Goal: Use online tool/utility: Utilize a website feature to perform a specific function

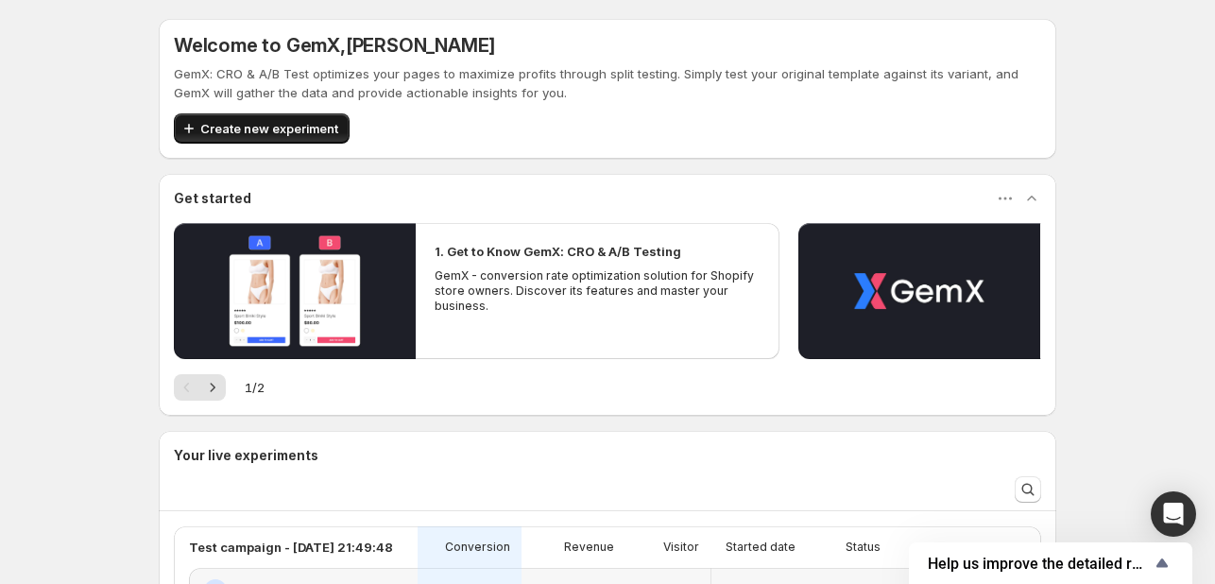
click at [317, 134] on span "Create new experiment" at bounding box center [269, 128] width 138 height 19
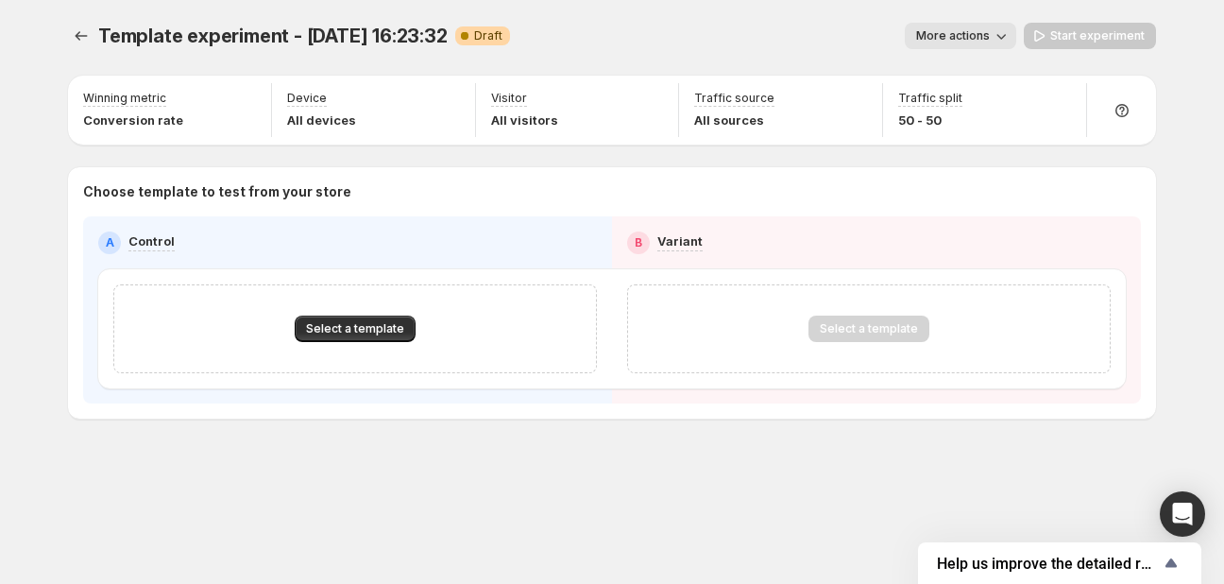
click at [960, 45] on button "More actions" at bounding box center [960, 36] width 111 height 26
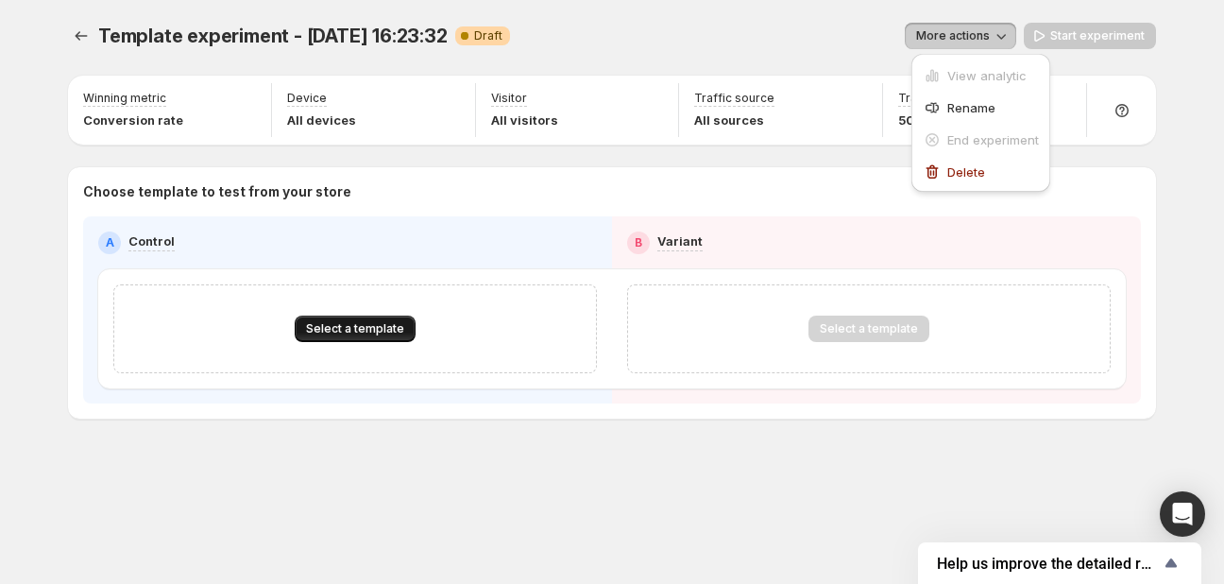
click at [371, 339] on button "Select a template" at bounding box center [355, 328] width 121 height 26
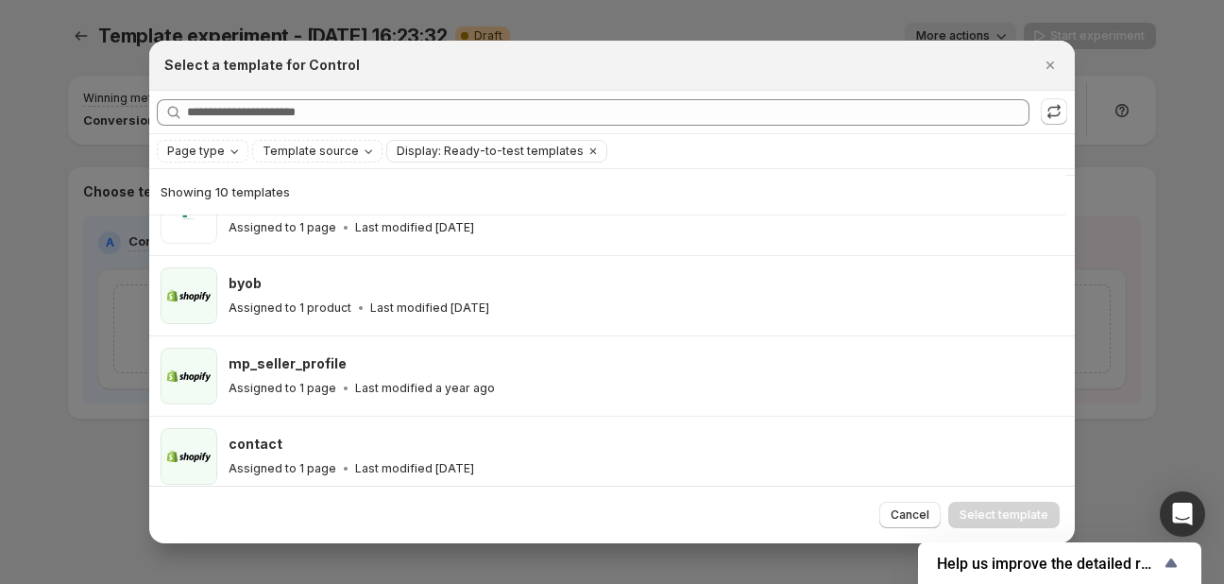
scroll to position [531, 0]
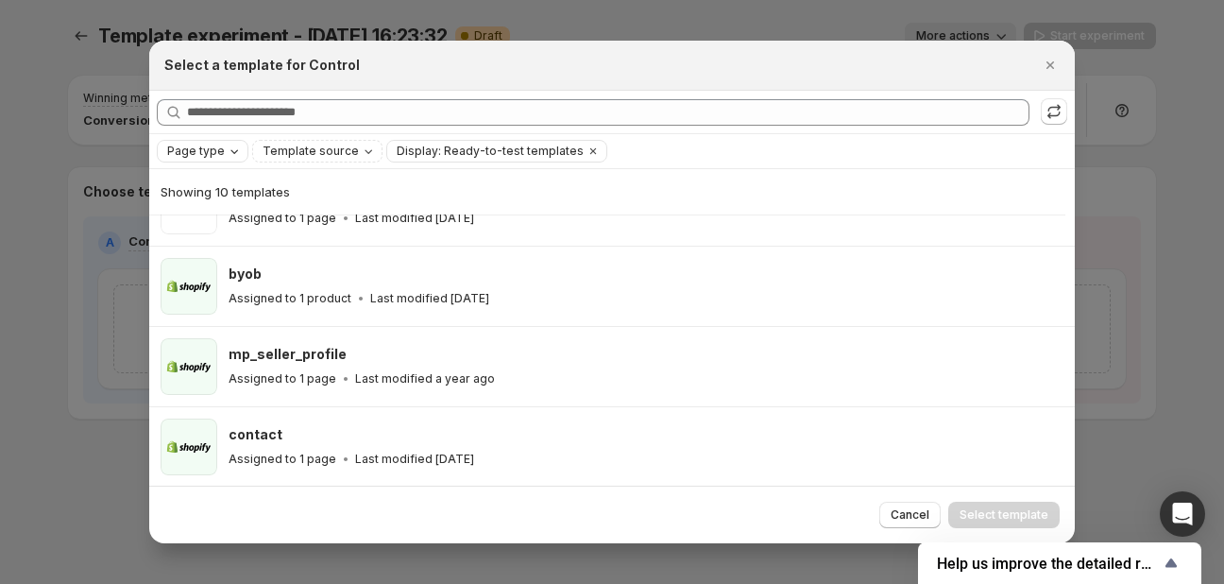
click at [192, 146] on span "Page type" at bounding box center [196, 151] width 58 height 15
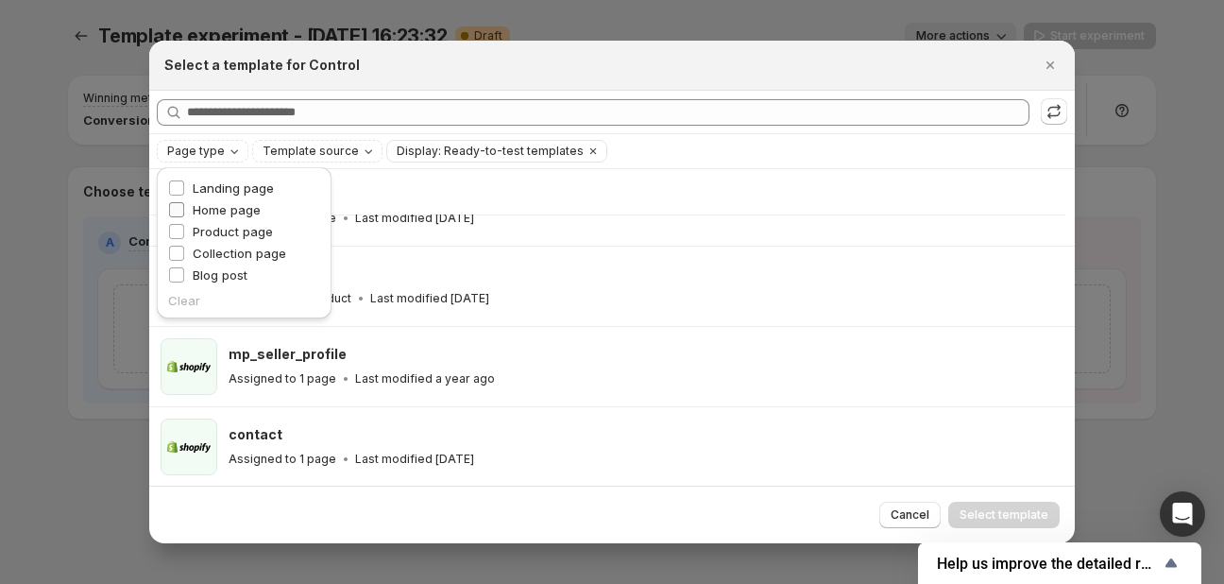
click at [204, 216] on span "Home page" at bounding box center [227, 209] width 68 height 15
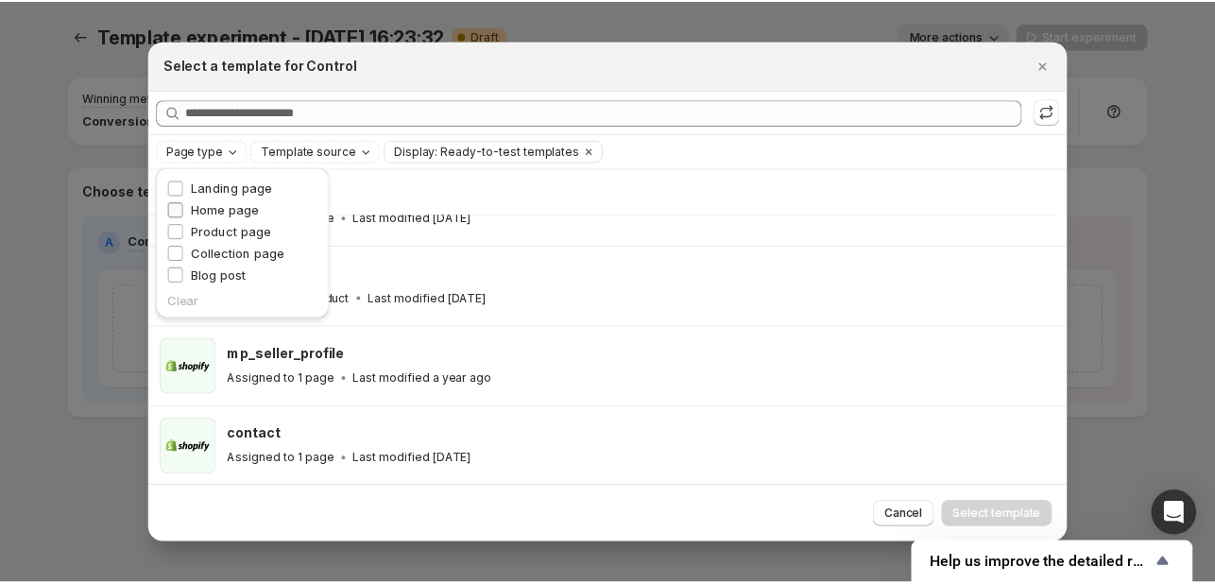
scroll to position [0, 0]
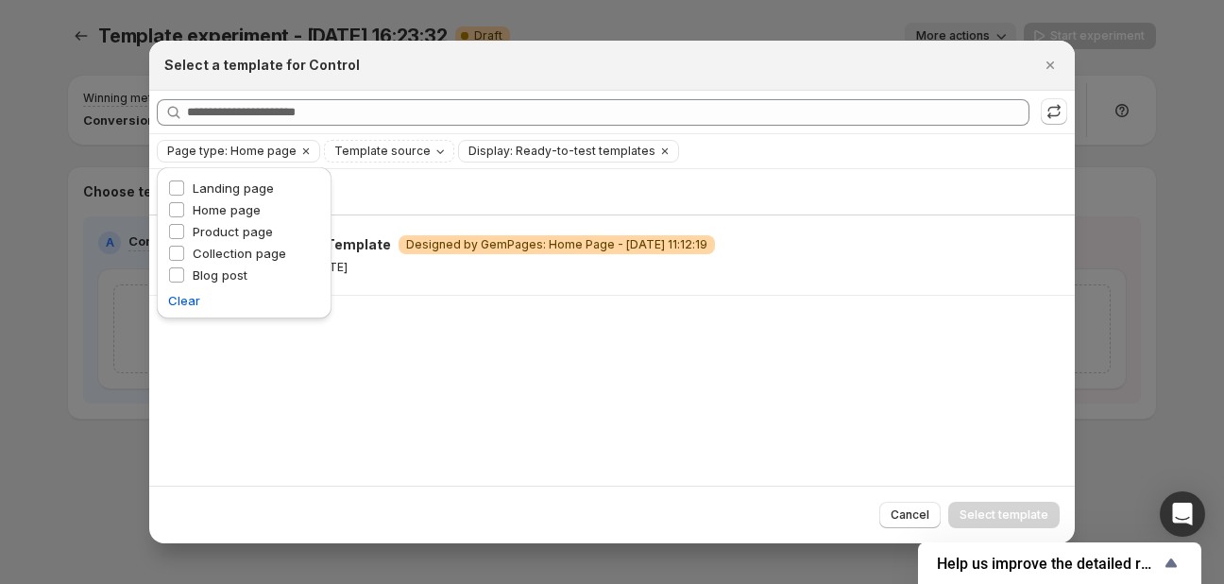
click at [197, 332] on div "Page type Landing page Home page Product page Collection page Blog post Clear" at bounding box center [244, 247] width 190 height 171
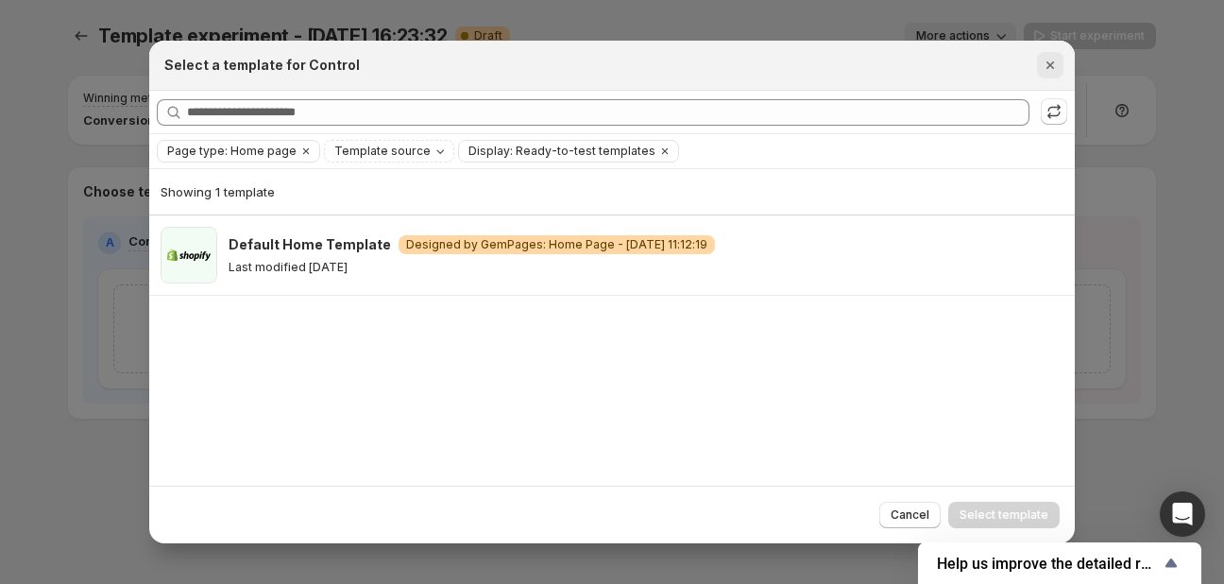
click at [1054, 75] on icon "Close" at bounding box center [1050, 65] width 19 height 19
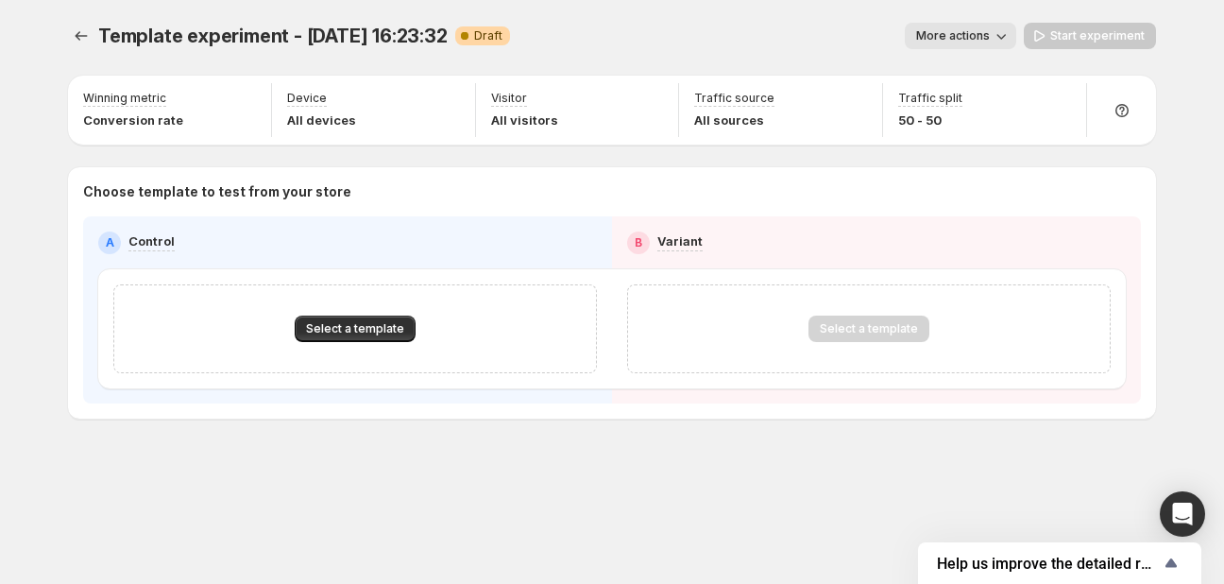
click at [967, 26] on button "More actions" at bounding box center [960, 36] width 111 height 26
click at [79, 30] on icon "Experiments" at bounding box center [81, 35] width 19 height 19
